Goal: Transaction & Acquisition: Purchase product/service

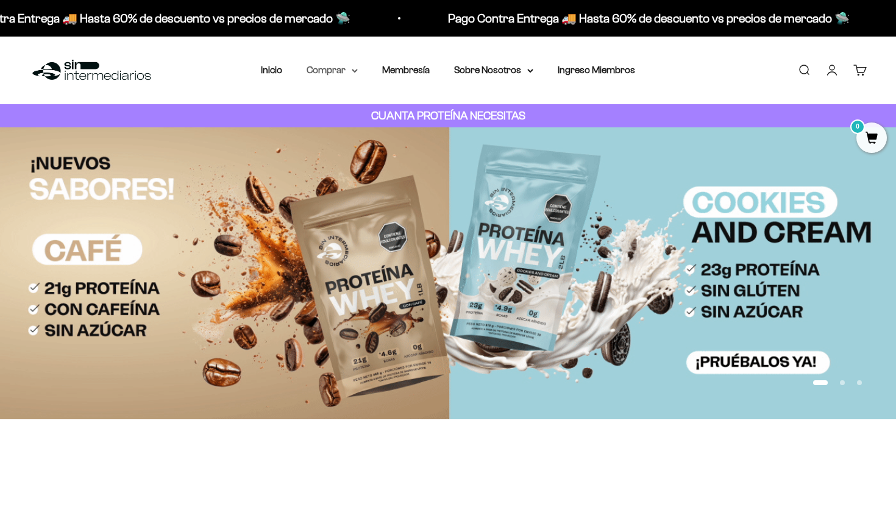
click at [337, 74] on summary "Comprar" at bounding box center [332, 70] width 51 height 16
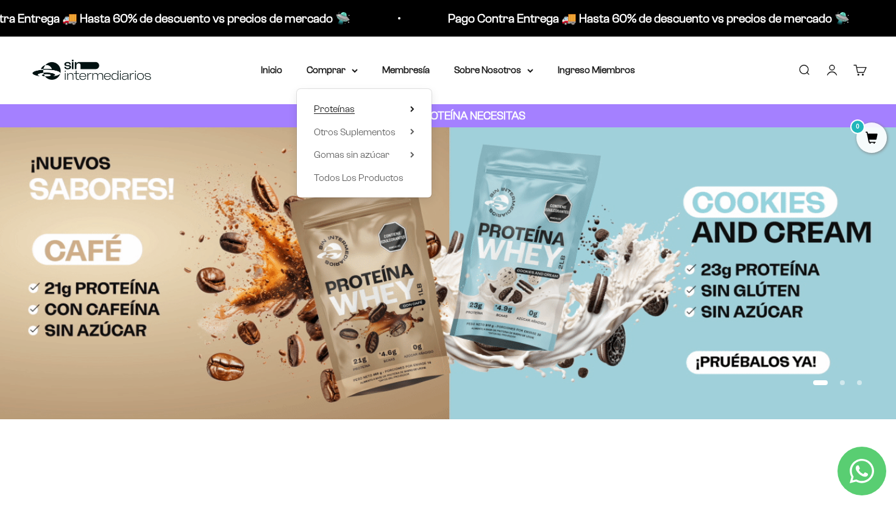
click at [347, 104] on span "Proteínas" at bounding box center [334, 109] width 41 height 10
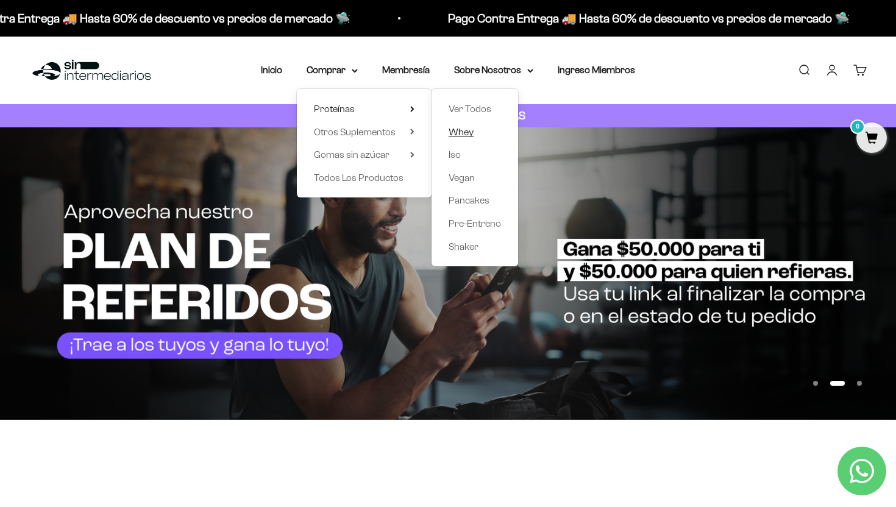
click at [478, 129] on link "Whey" at bounding box center [475, 132] width 52 height 16
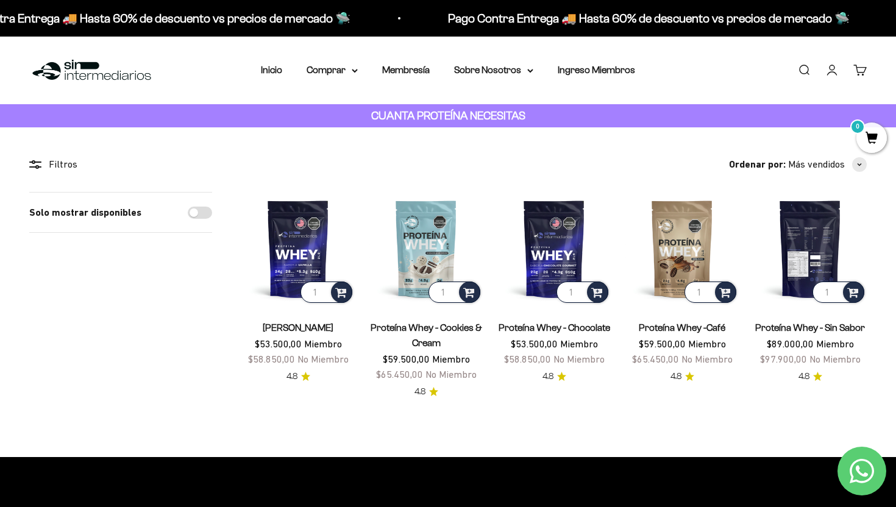
click at [826, 264] on img at bounding box center [810, 248] width 113 height 113
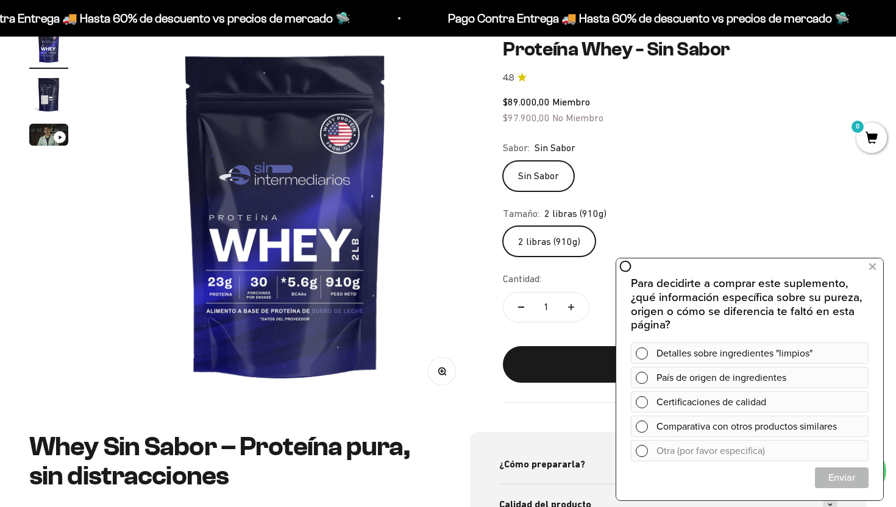
scroll to position [154, 0]
